Goal: Transaction & Acquisition: Purchase product/service

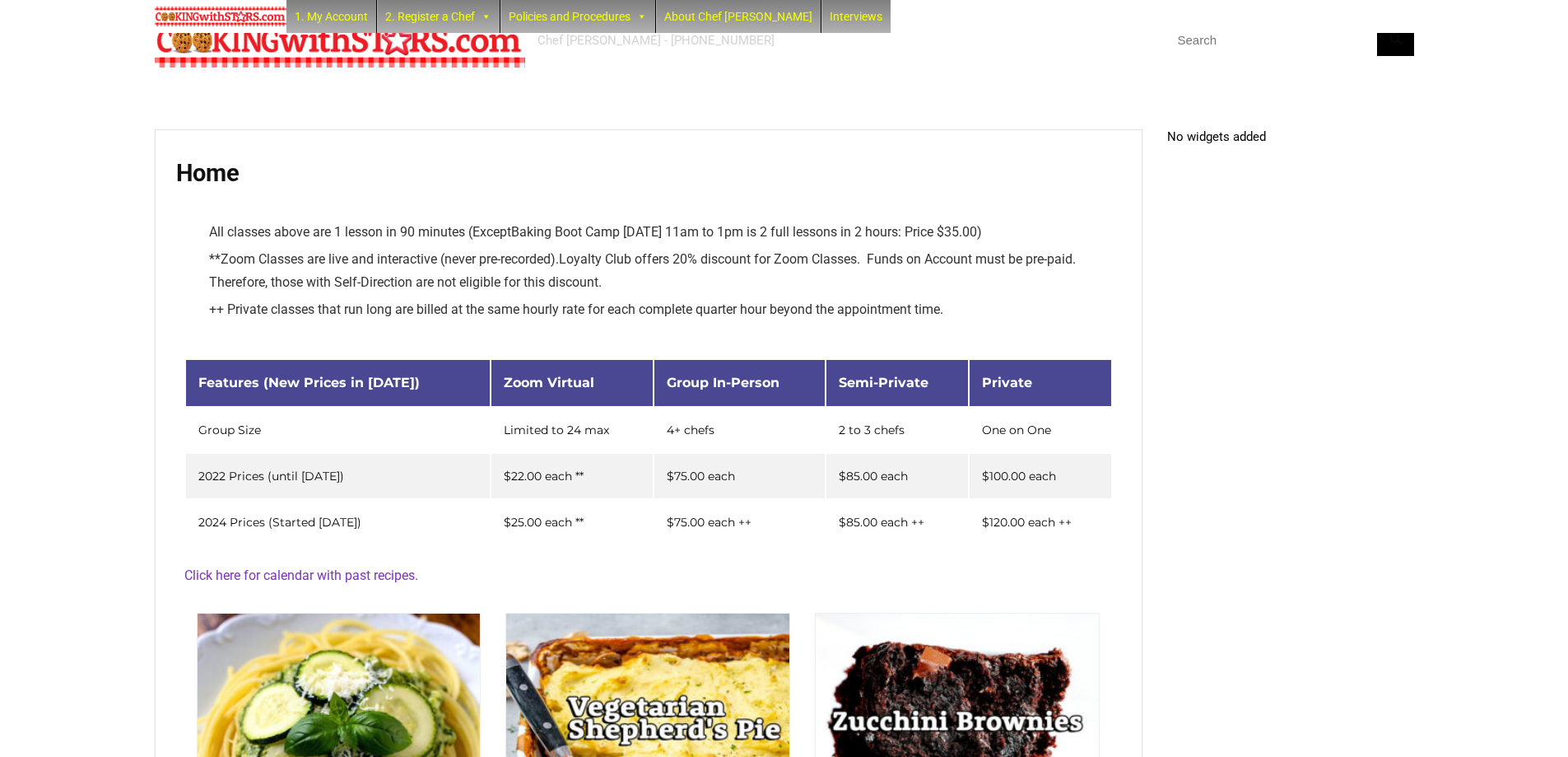
scroll to position [354, 0]
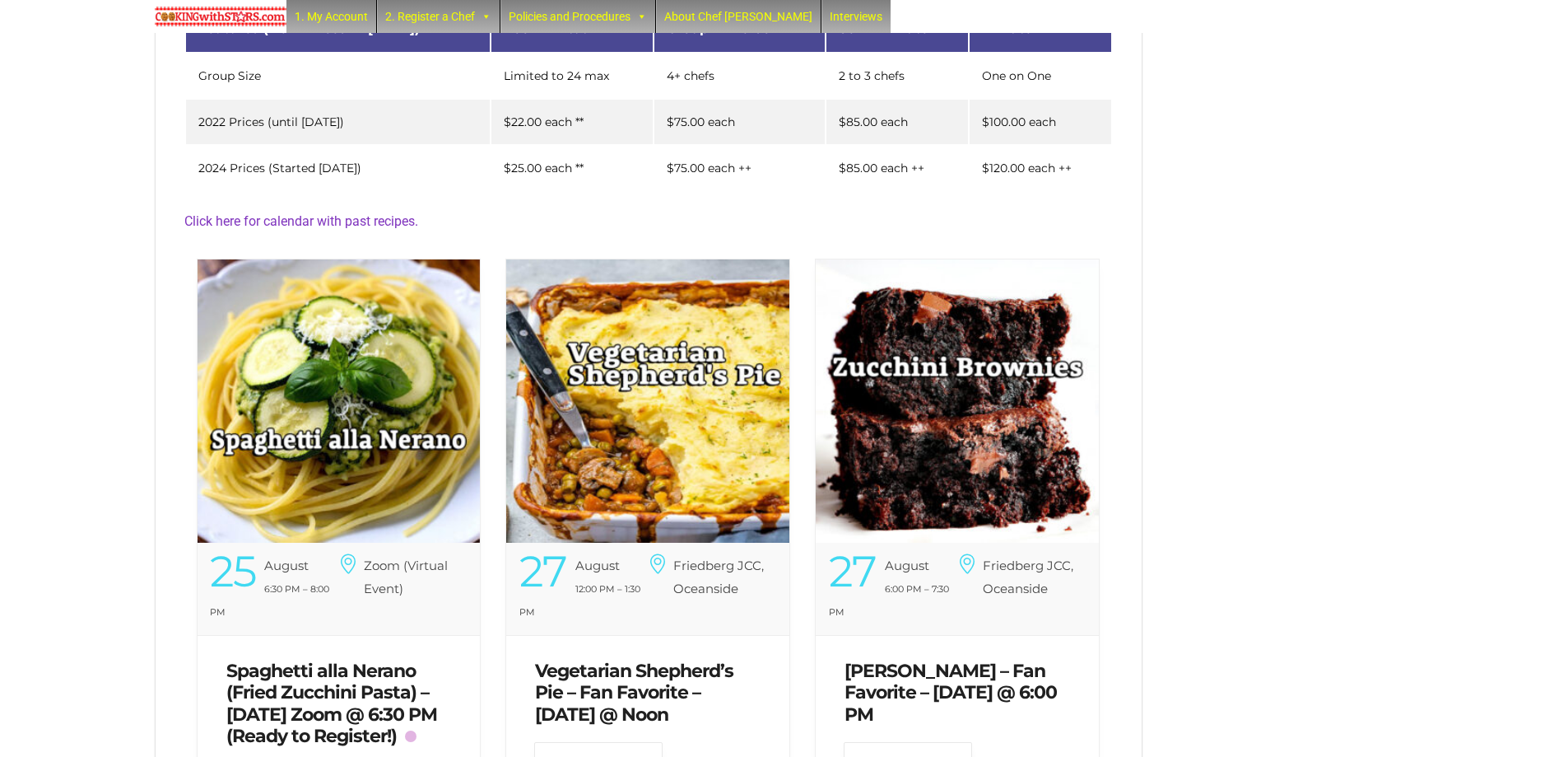
click at [412, 313] on img at bounding box center [339, 402] width 284 height 284
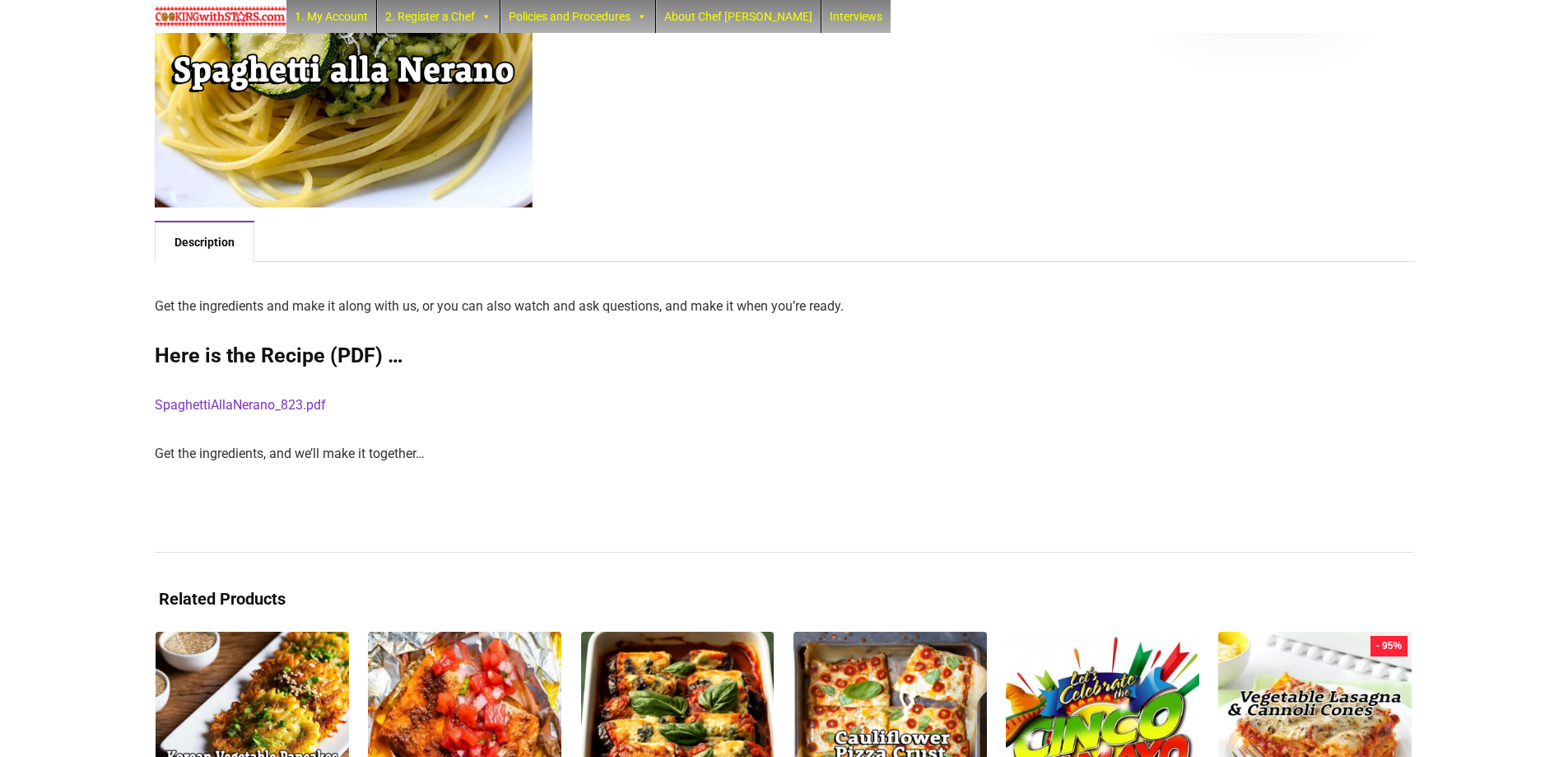
scroll to position [330, 0]
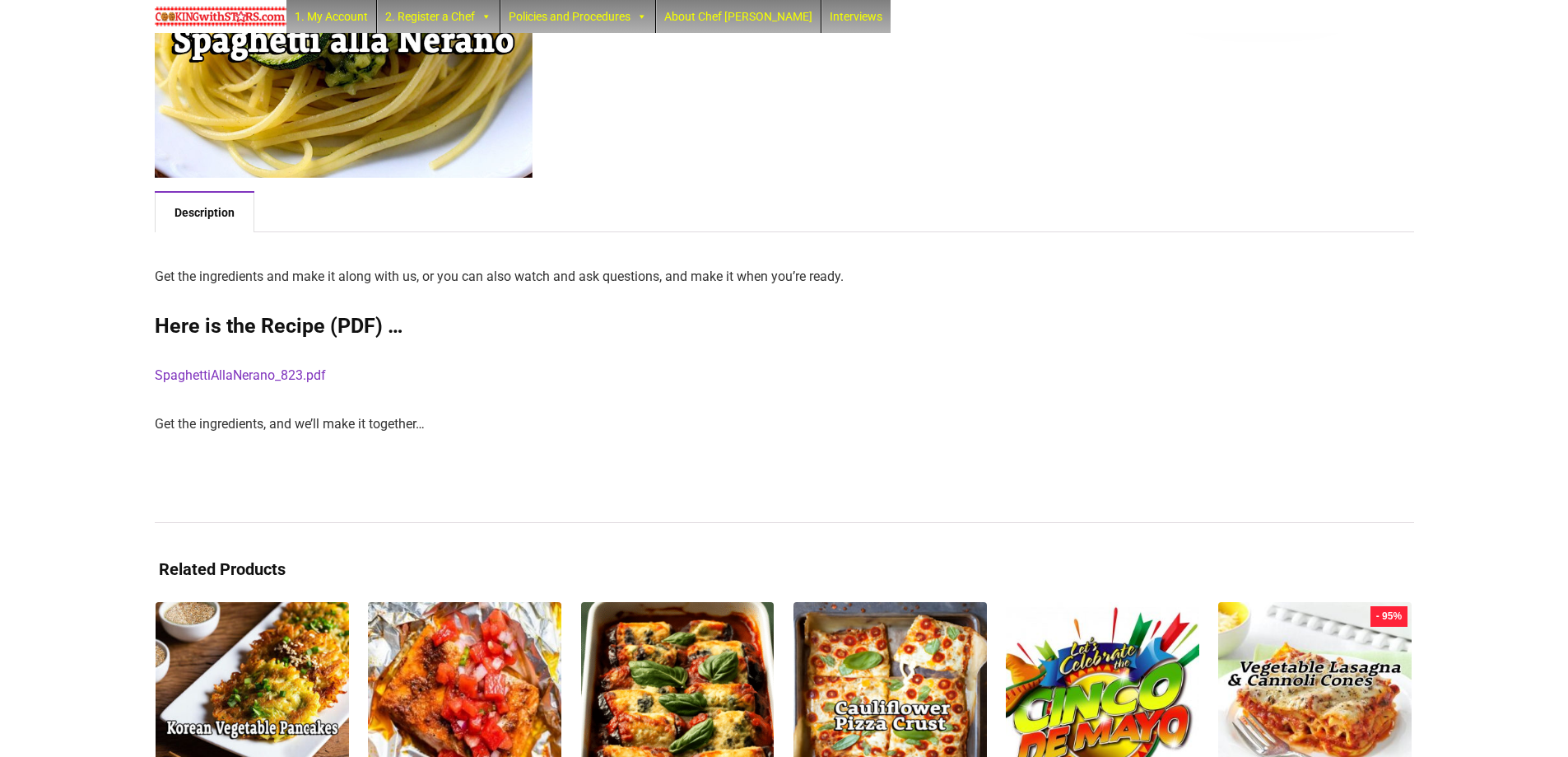
click at [285, 373] on link "SpaghettiAllaNerano_823.pdf" at bounding box center [240, 375] width 172 height 15
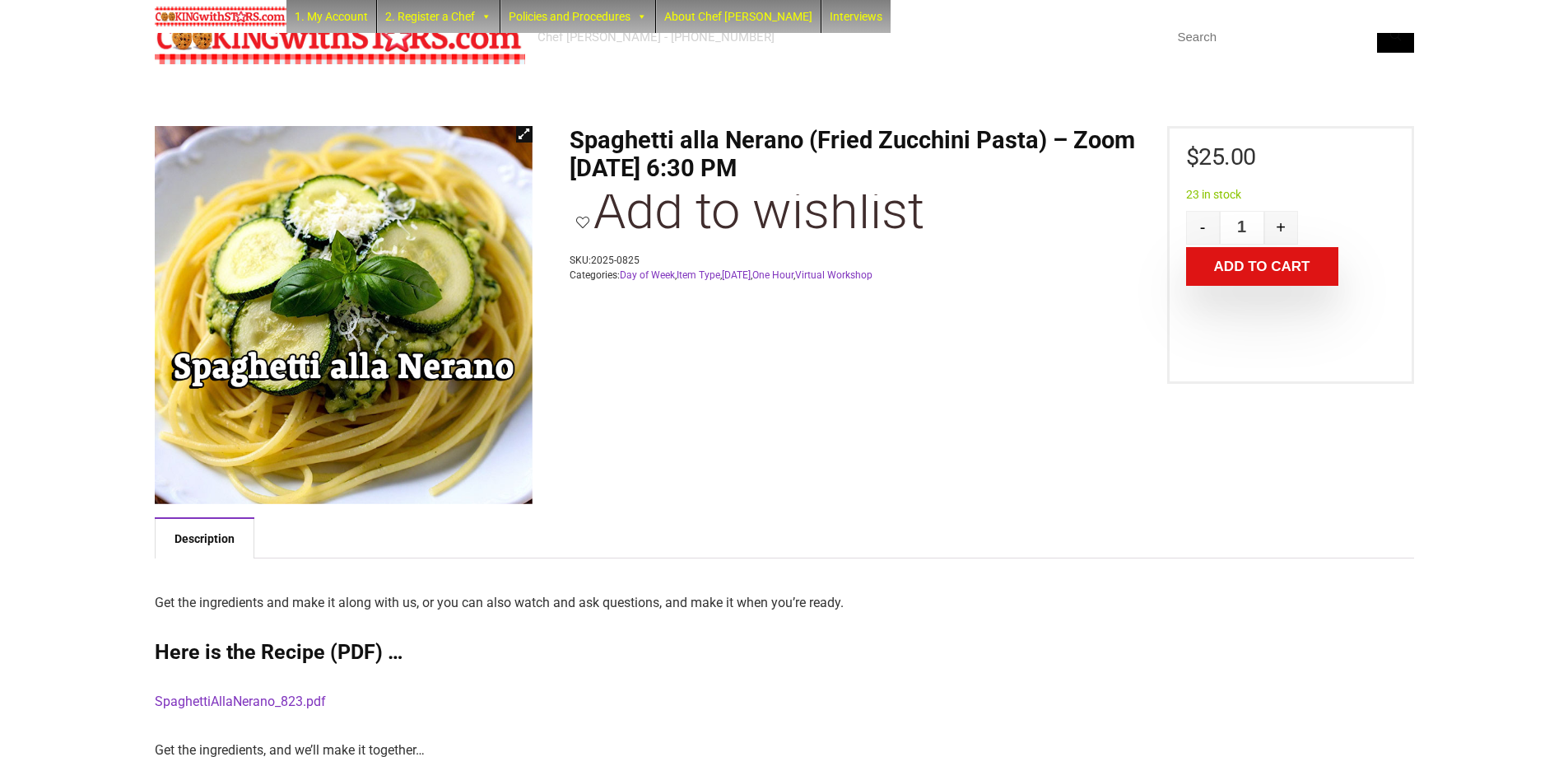
scroll to position [0, 0]
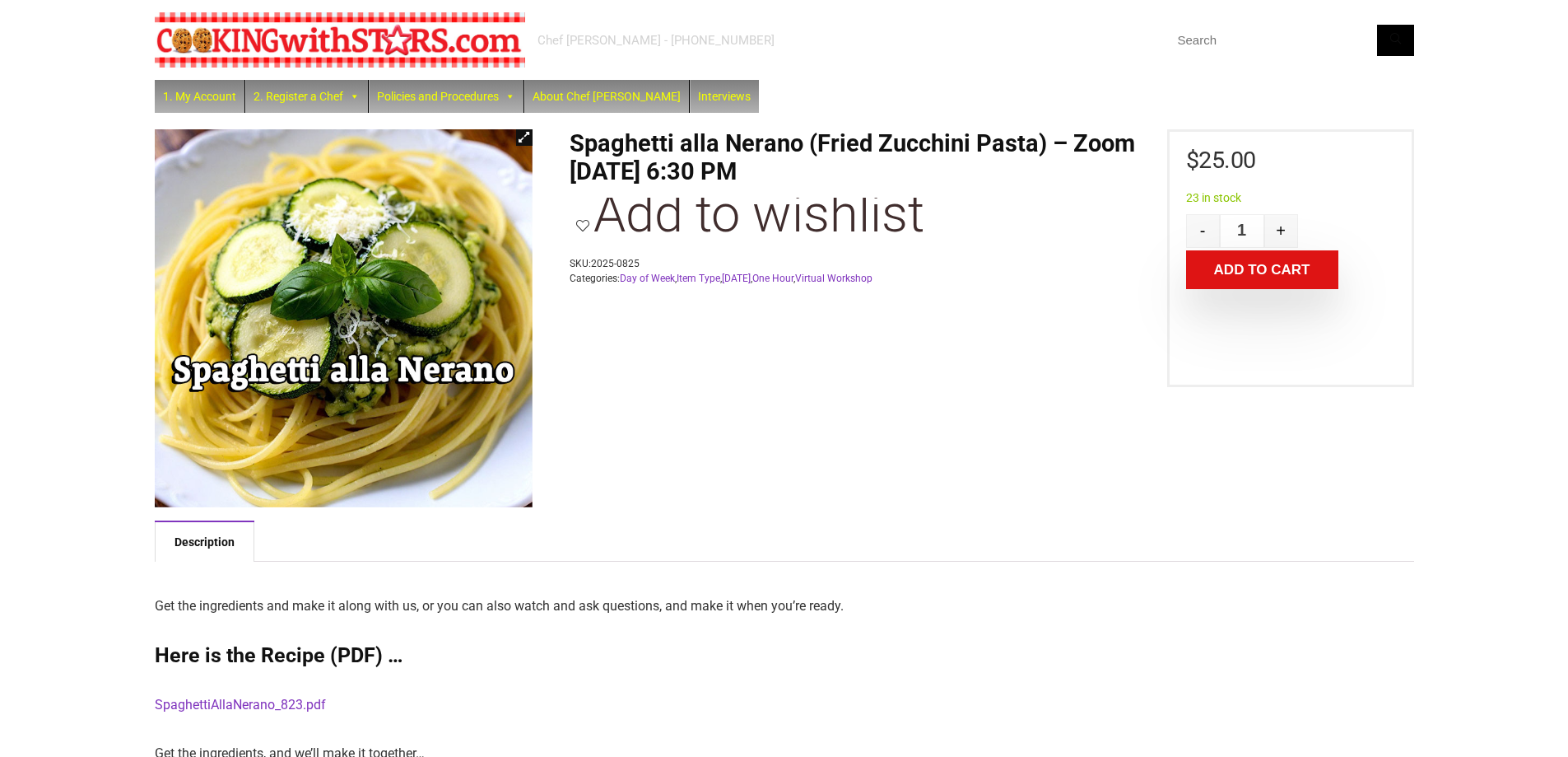
click at [1234, 274] on button "Add to cart" at bounding box center [1262, 269] width 152 height 38
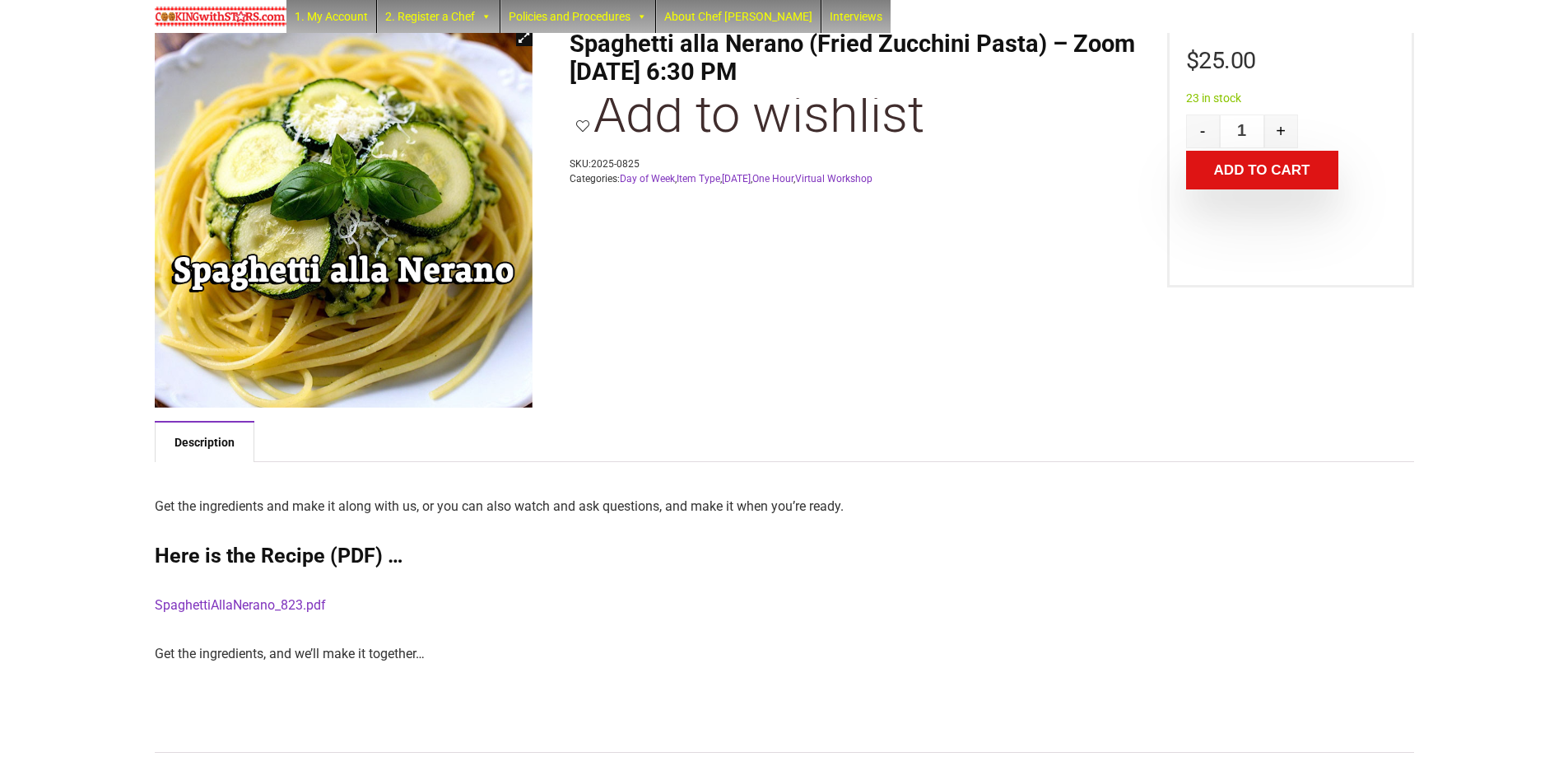
scroll to position [80, 0]
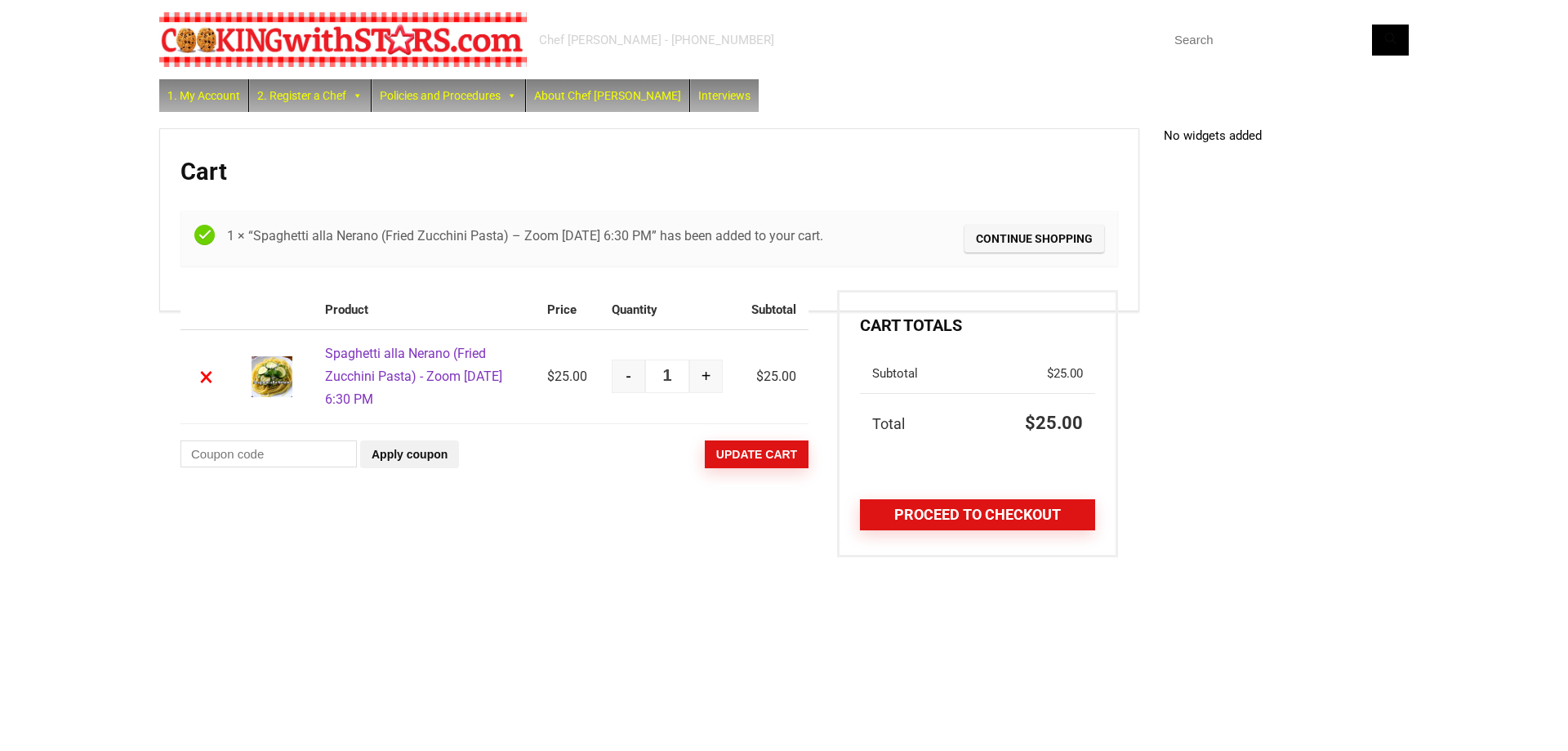
click at [967, 516] on link "Proceed to checkout" at bounding box center [978, 515] width 235 height 31
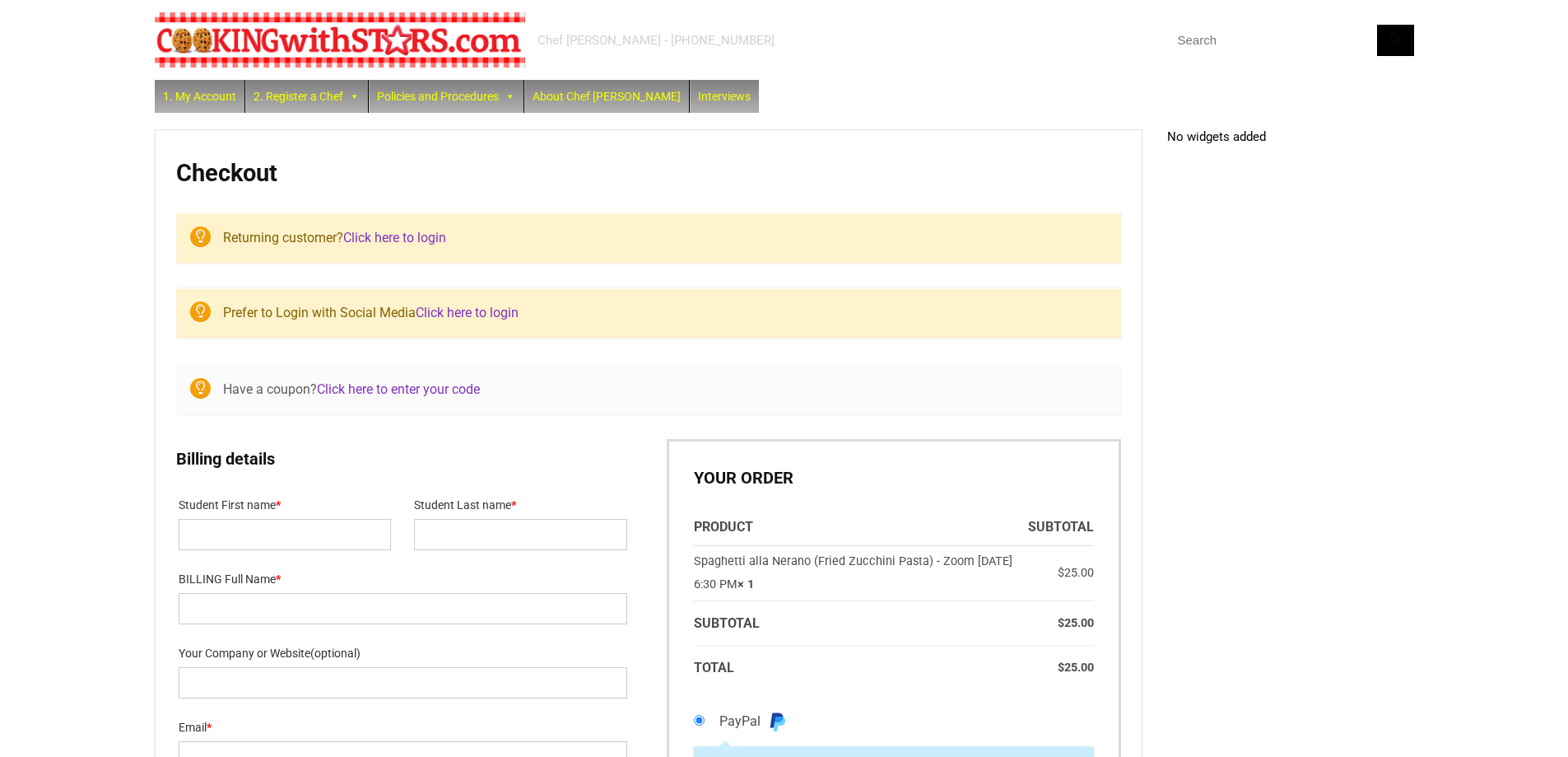
select select "NY"
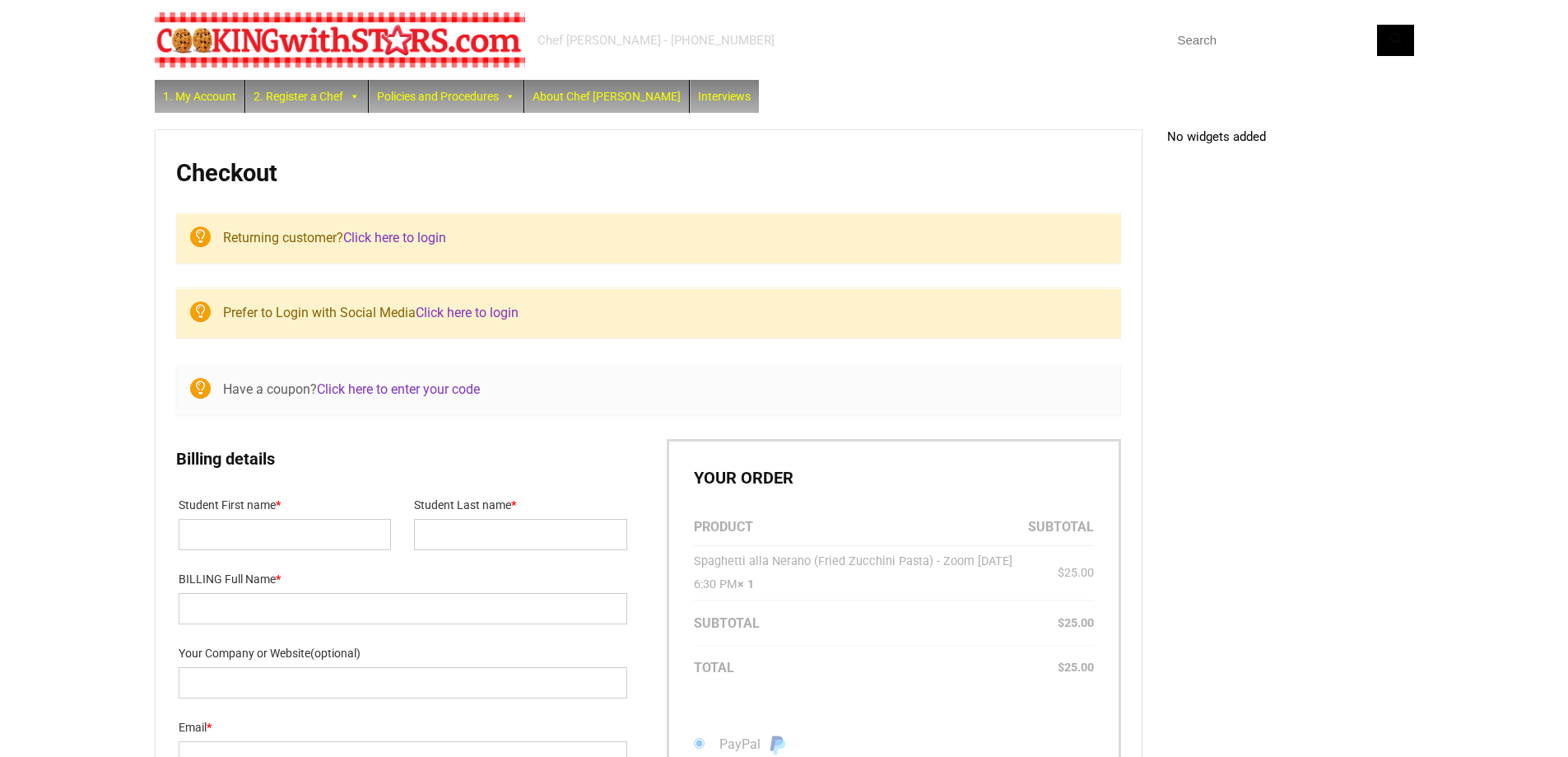
click at [412, 236] on link "Click here to login" at bounding box center [395, 238] width 102 height 15
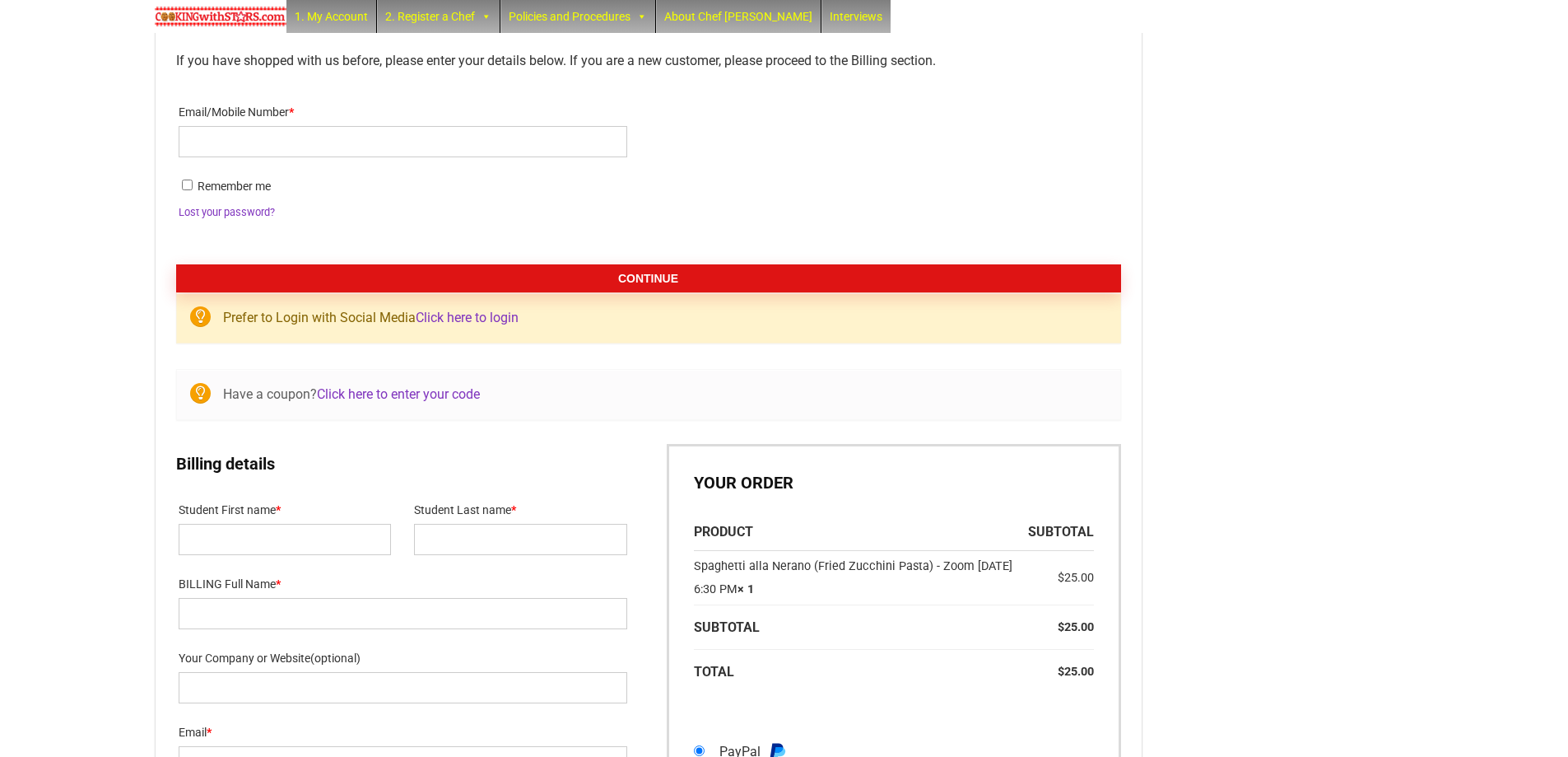
scroll to position [246, 0]
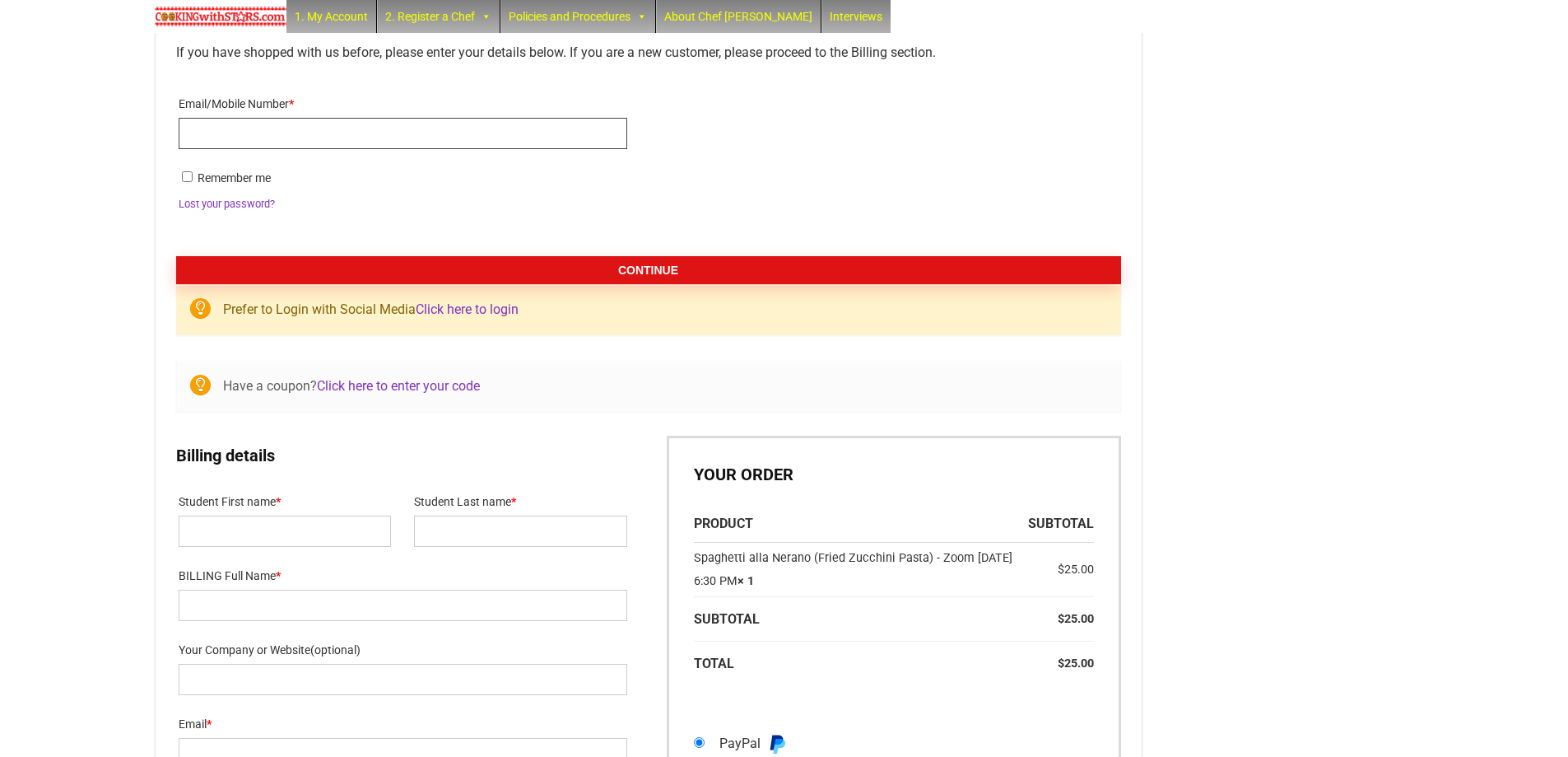
click at [371, 131] on input "Email/Mobile Number *" at bounding box center [402, 133] width 448 height 32
type input "kbray35@verizon.net"
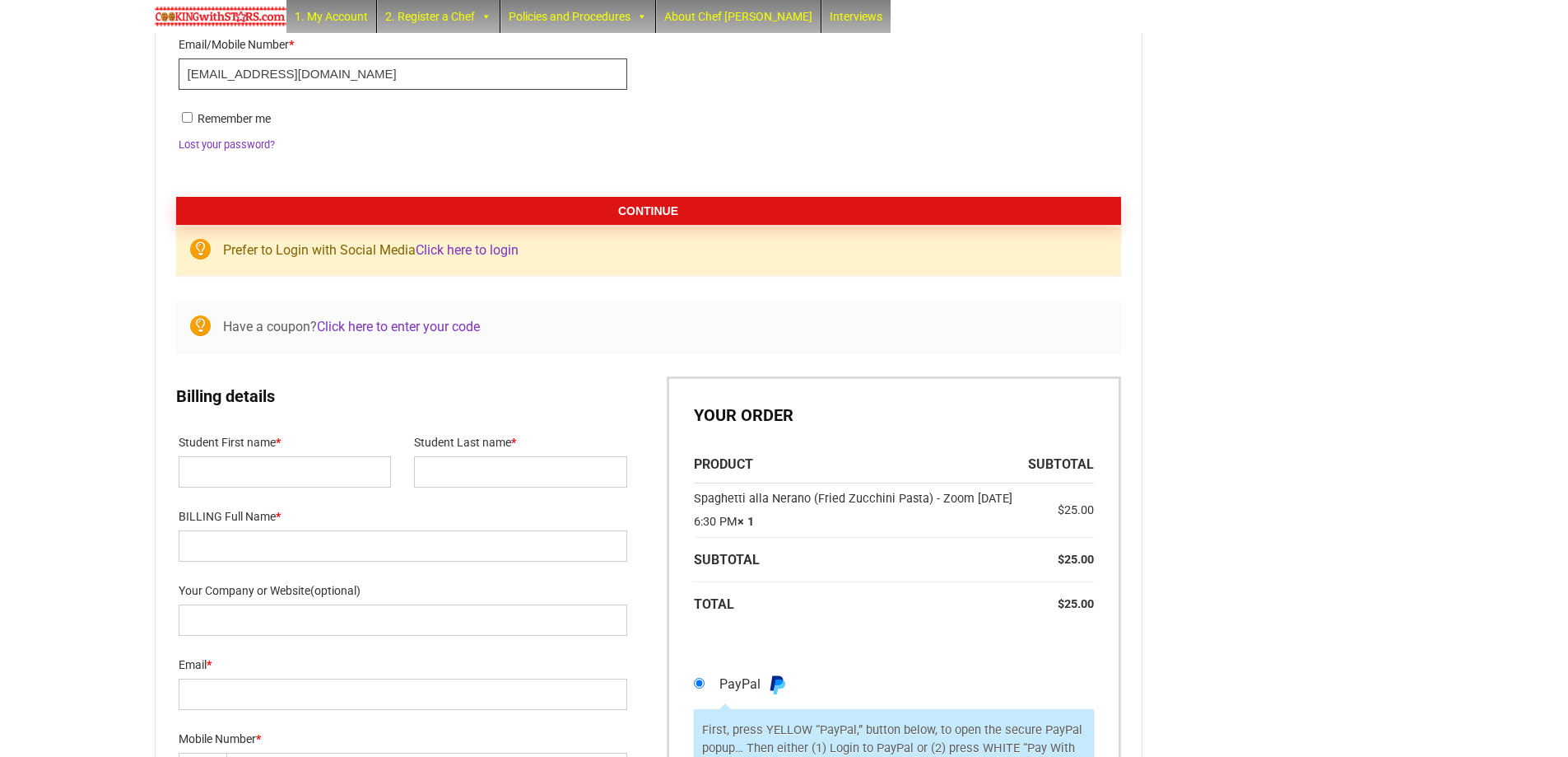
scroll to position [310, 0]
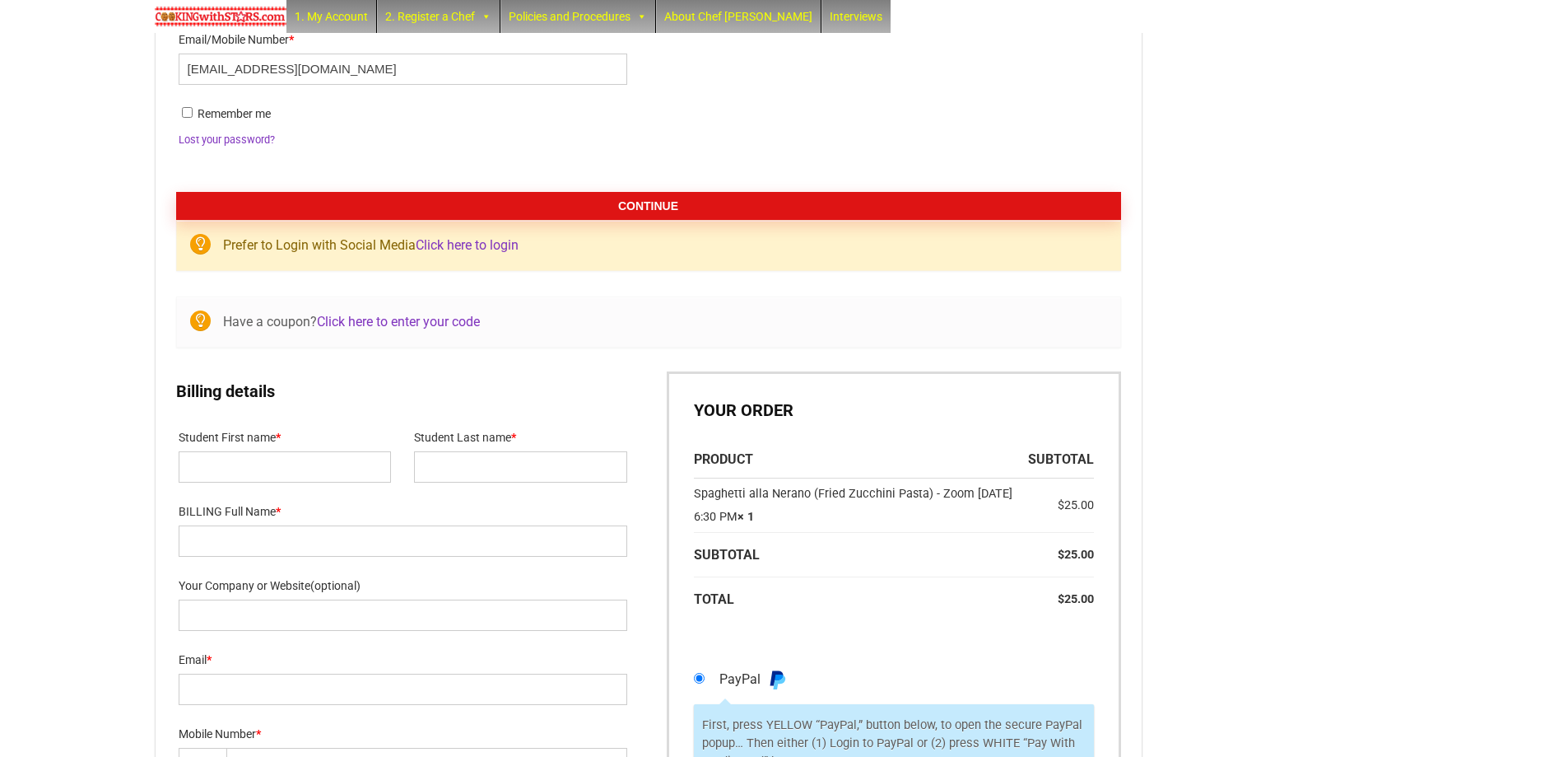
click at [635, 205] on button "Continue" at bounding box center [648, 206] width 945 height 28
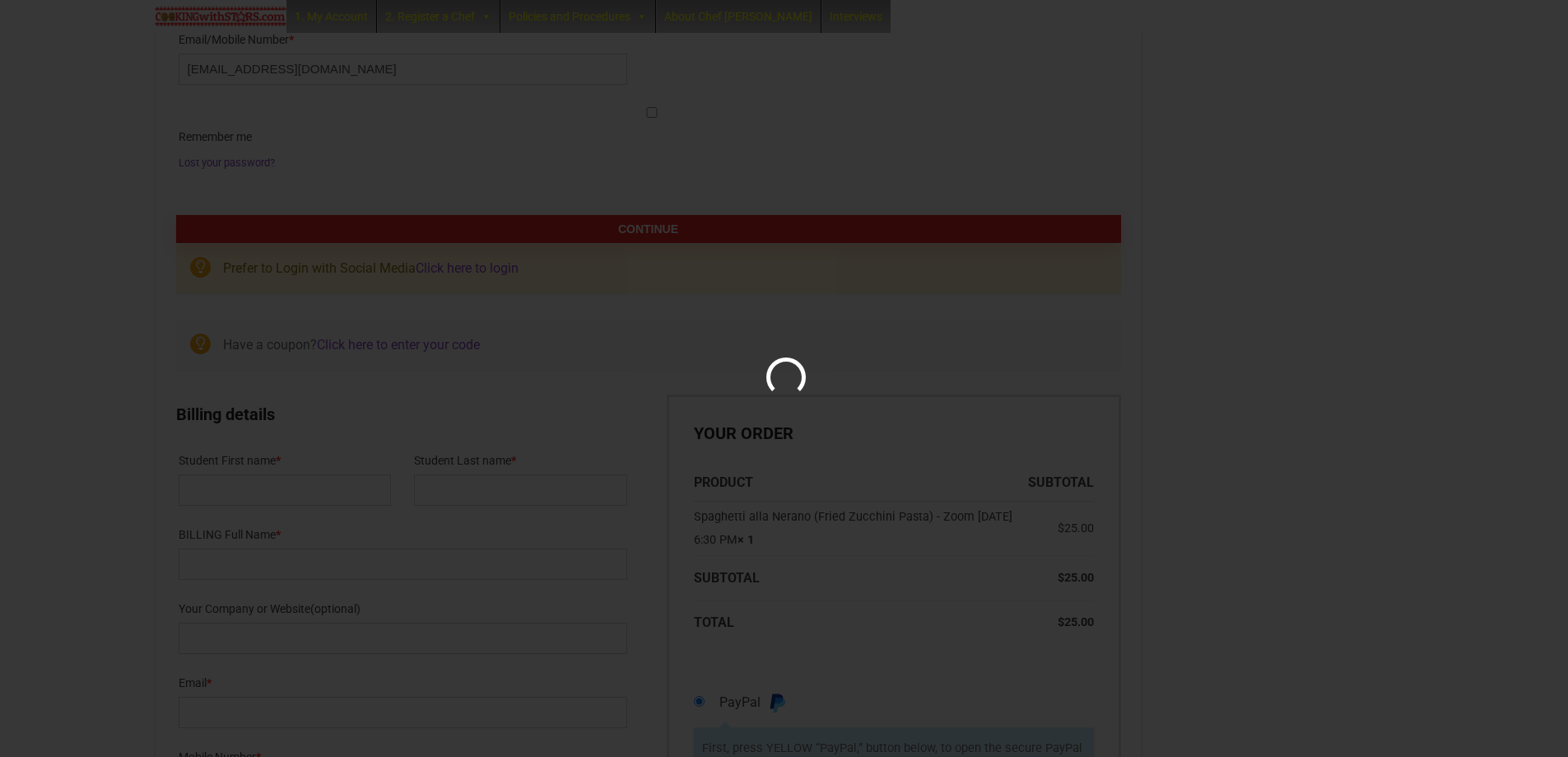
scroll to position [36, 0]
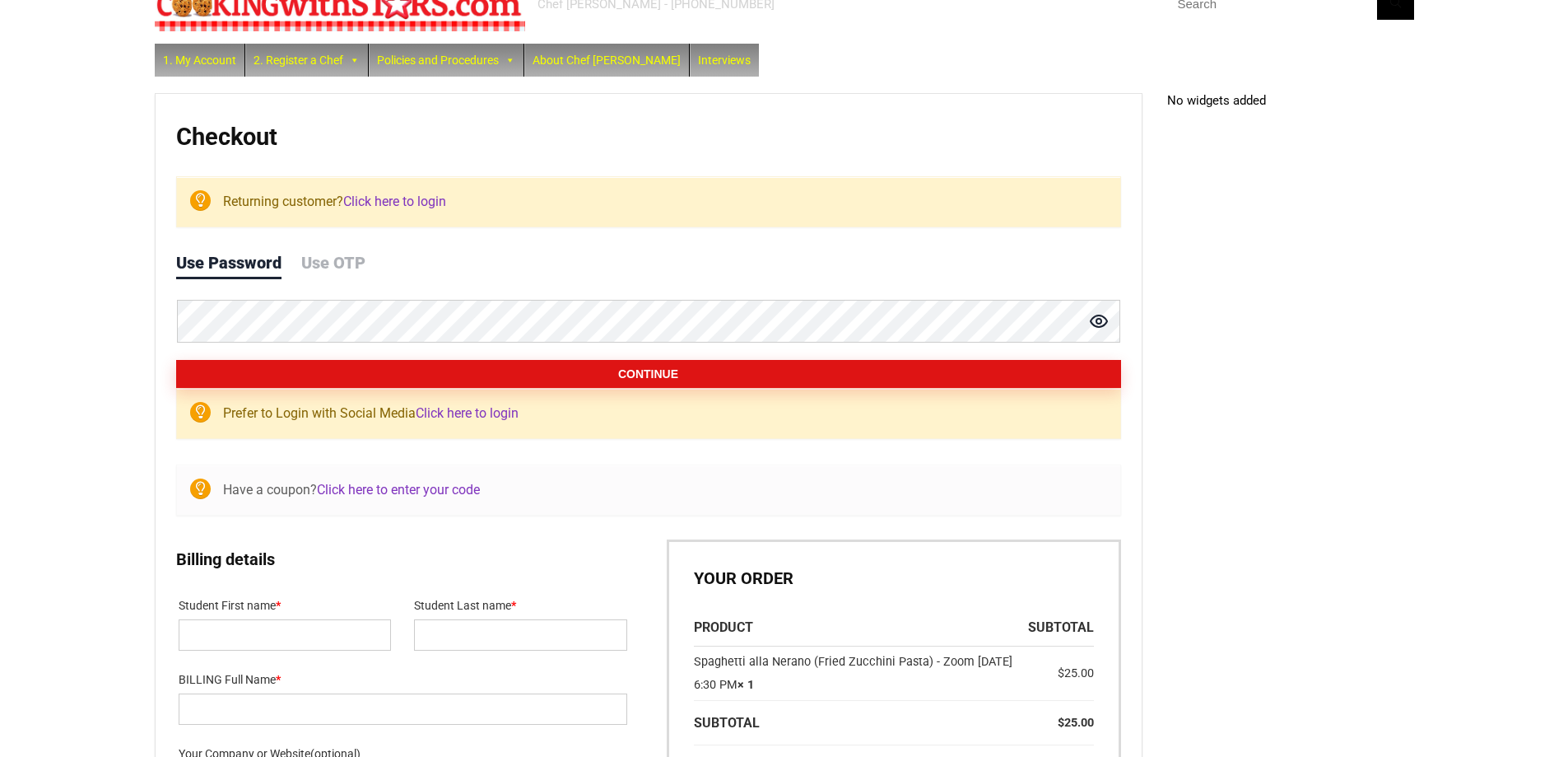
click at [611, 372] on button "Continue" at bounding box center [648, 373] width 945 height 28
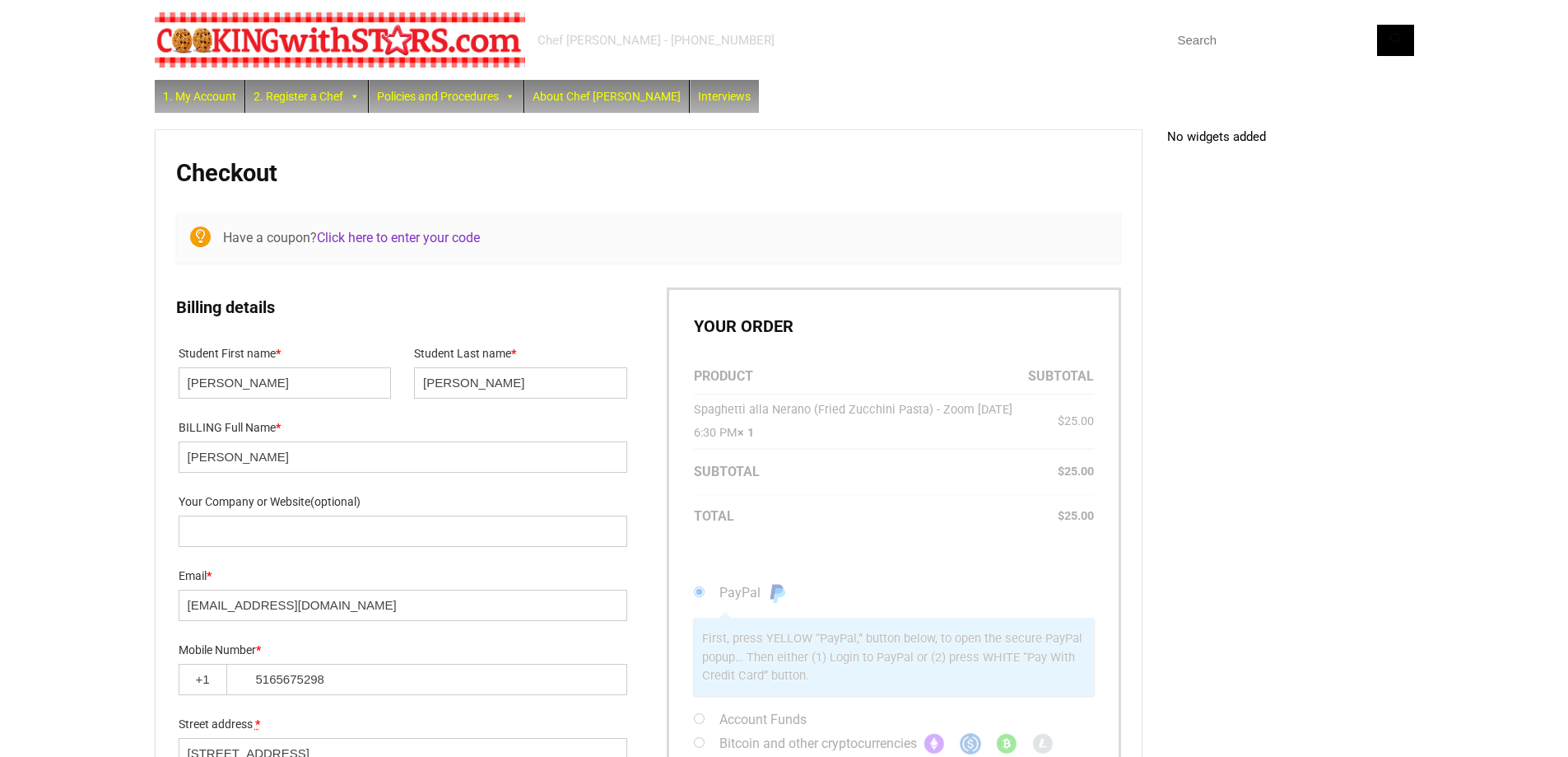
select select "NY"
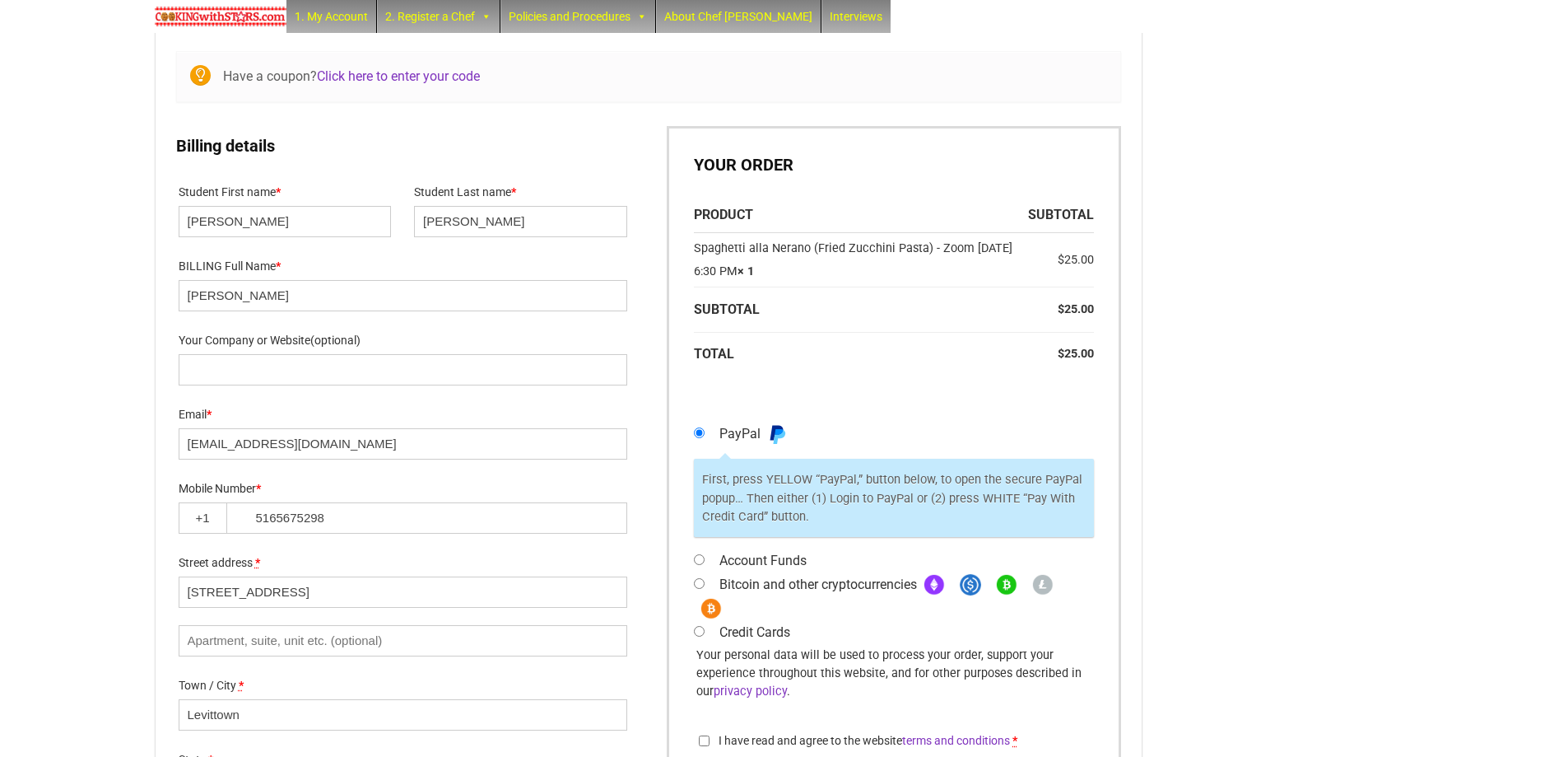
scroll to position [240, 0]
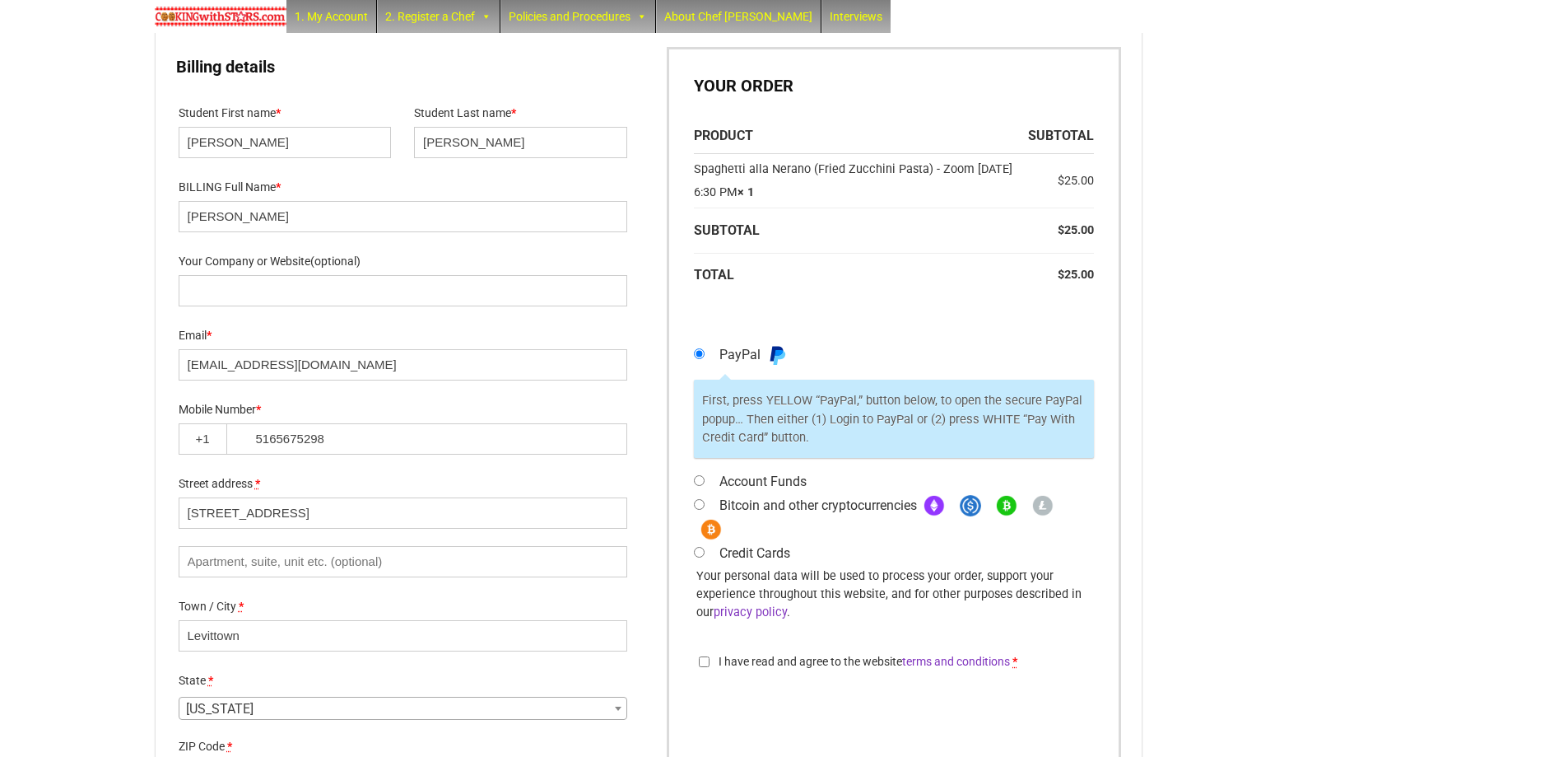
click at [699, 479] on input "Account Funds" at bounding box center [699, 480] width 11 height 11
radio input "true"
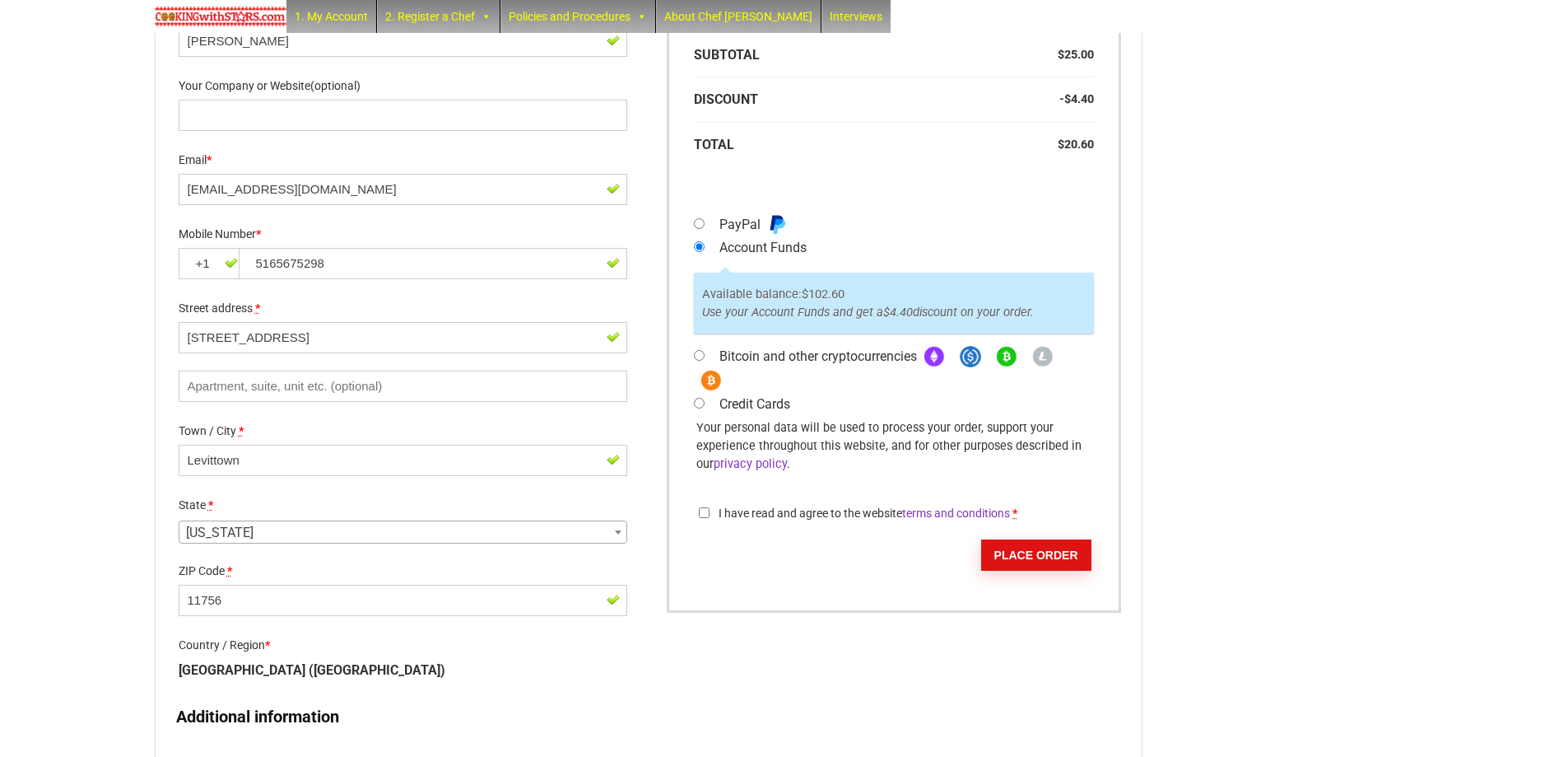
scroll to position [493, 0]
click at [708, 512] on input "I have read and agree to the website terms and conditions *" at bounding box center [704, 510] width 11 height 11
checkbox input "true"
click at [1032, 549] on button "Place order" at bounding box center [1036, 552] width 110 height 32
